Goal: Communication & Community: Answer question/provide support

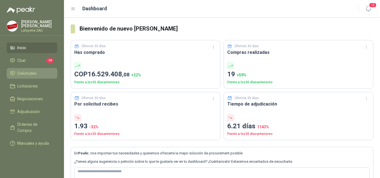
click at [23, 70] on span "Solicitudes" at bounding box center [26, 73] width 19 height 6
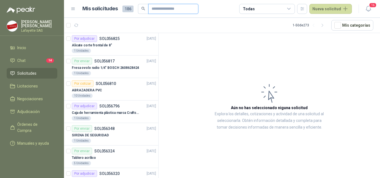
click at [175, 9] on input "text" at bounding box center [171, 8] width 39 height 9
type input "**********"
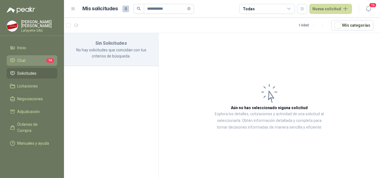
click at [26, 62] on li "Chat 14" at bounding box center [32, 61] width 44 height 6
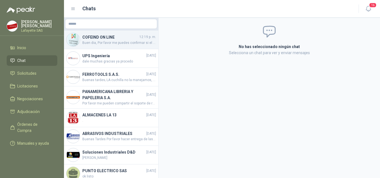
click at [123, 44] on span "Buen dia, Por favor me puedes confirmar si el pedido ustedes realizaron el desp…" at bounding box center [119, 42] width 74 height 5
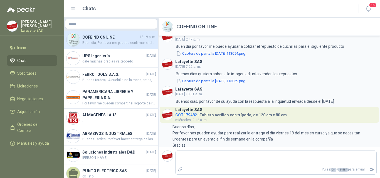
scroll to position [606, 0]
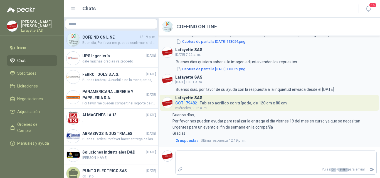
click at [215, 102] on h4 "COT179482 - Tablero acrílico con trípode, de 120 cm x 80 cm" at bounding box center [231, 102] width 112 height 5
click at [202, 104] on h4 "COT179482 - Tablero acrílico con trípode, de 120 cm x 80 cm" at bounding box center [231, 102] width 112 height 5
click at [192, 105] on div "Lafayette SAS COT179482 - Tablero acrílico con trípode, de 120 cm x 80 cm [DATE…" at bounding box center [231, 103] width 112 height 16
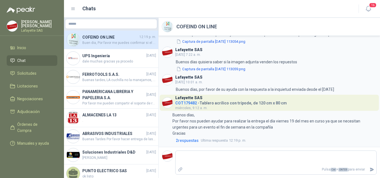
click at [189, 103] on span "COT179482" at bounding box center [186, 103] width 22 height 4
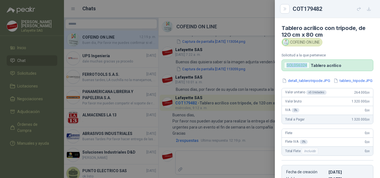
drag, startPoint x: 288, startPoint y: 66, endPoint x: 308, endPoint y: 67, distance: 19.8
click at [308, 67] on div "SOL056324" at bounding box center [297, 65] width 26 height 7
copy div "SOL056324"
click at [284, 8] on icon "Close" at bounding box center [285, 9] width 5 height 5
